Goal: Task Accomplishment & Management: Use online tool/utility

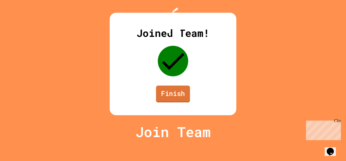
click at [162, 102] on link "Finish" at bounding box center [173, 93] width 34 height 17
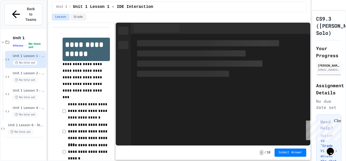
click at [19, 123] on span "Unit 1 Lesson 6 - Stations Activity" at bounding box center [26, 125] width 37 height 4
